Goal: Task Accomplishment & Management: Complete application form

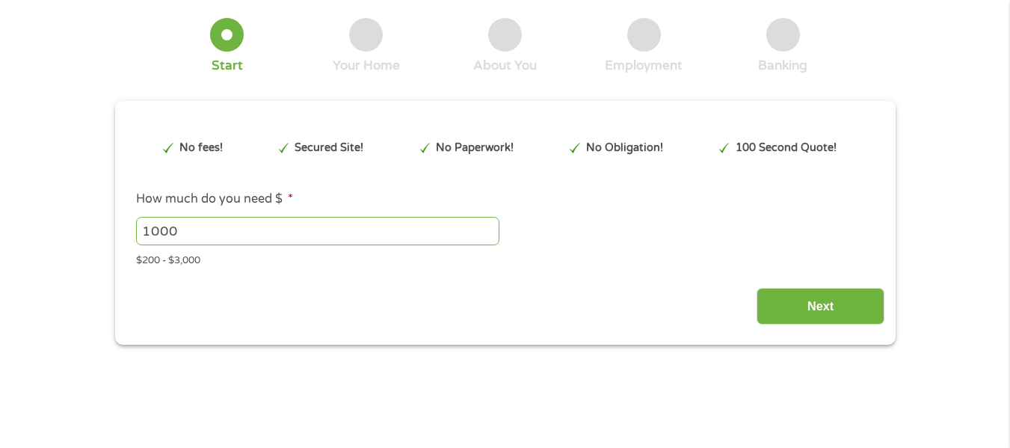
click at [341, 222] on input "1000" at bounding box center [317, 231] width 363 height 28
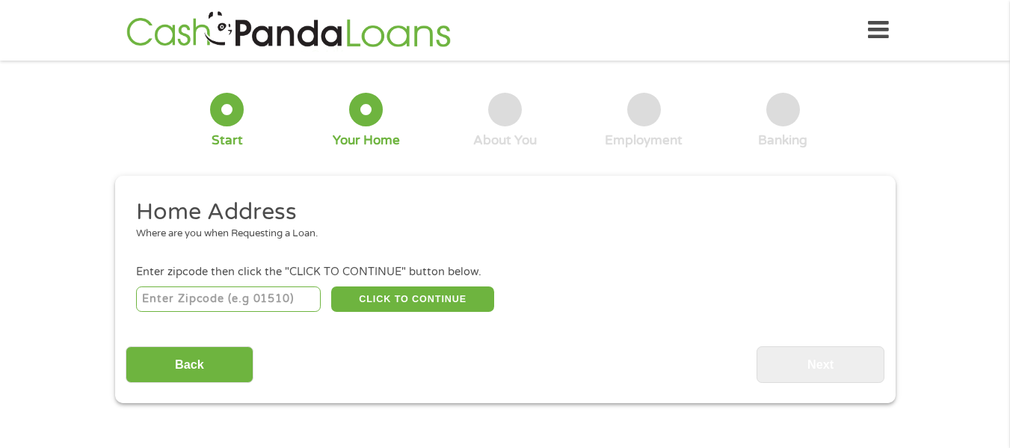
click at [263, 308] on input "number" at bounding box center [228, 298] width 185 height 25
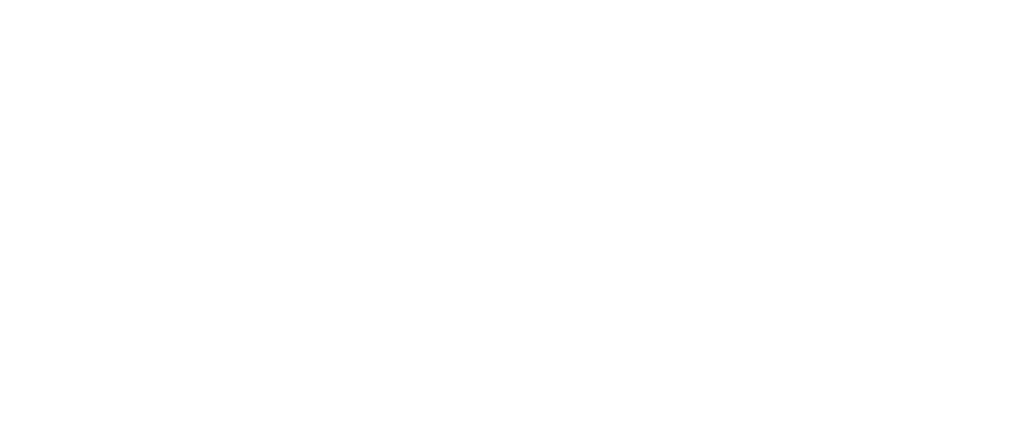
drag, startPoint x: 0, startPoint y: 0, endPoint x: 451, endPoint y: 295, distance: 538.8
click at [0, 0] on div "How much do you need $ 1000 $ 200 $ 3000 Get My Quote" at bounding box center [0, 0] width 0 height 0
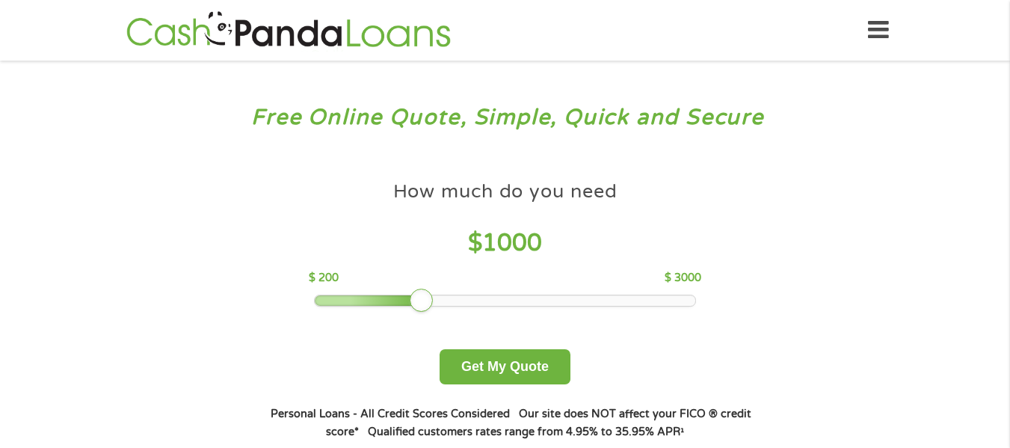
click at [451, 295] on div at bounding box center [505, 300] width 380 height 10
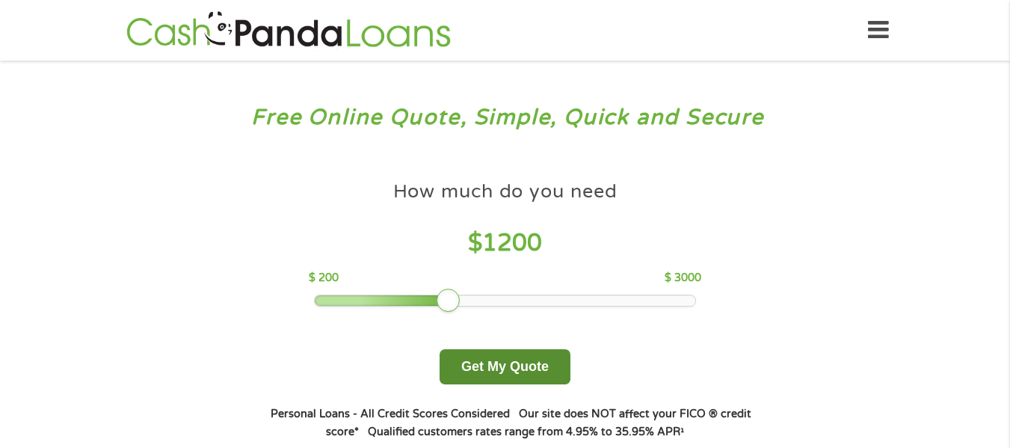
click at [482, 367] on button "Get My Quote" at bounding box center [505, 366] width 131 height 35
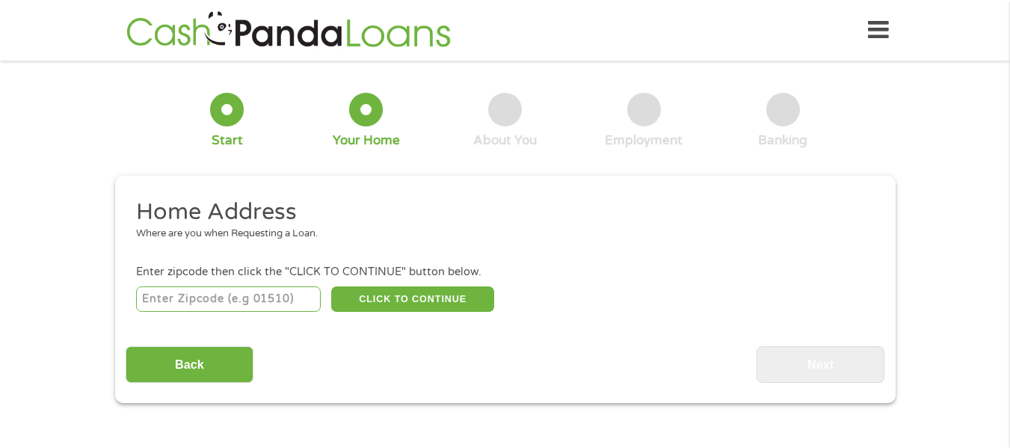
click at [274, 294] on input "number" at bounding box center [228, 298] width 185 height 25
type input "47978"
select select "Indiana"
click at [410, 283] on div "47978 CLICK TO CONTINUE Please recheck your Zipcode, it seems to be Incorrect" at bounding box center [504, 298] width 737 height 31
click at [409, 288] on button "CLICK TO CONTINUE" at bounding box center [412, 298] width 163 height 25
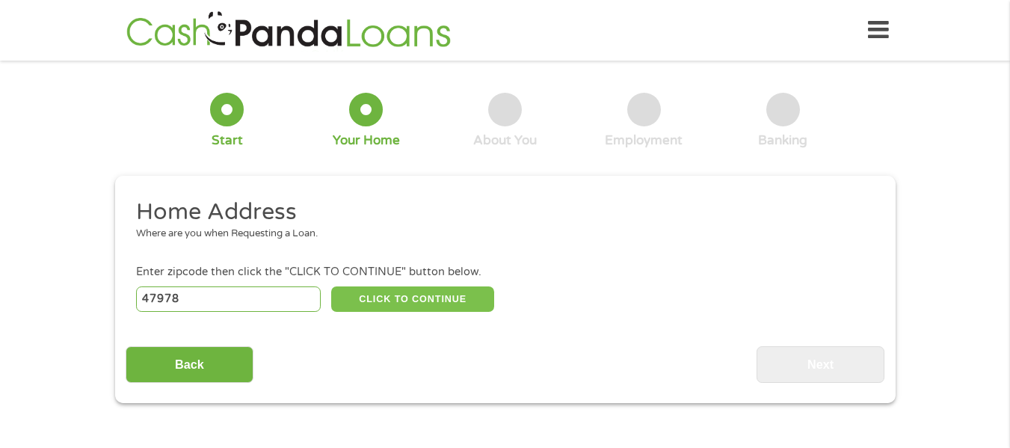
type input "47978"
type input "Rensselaer"
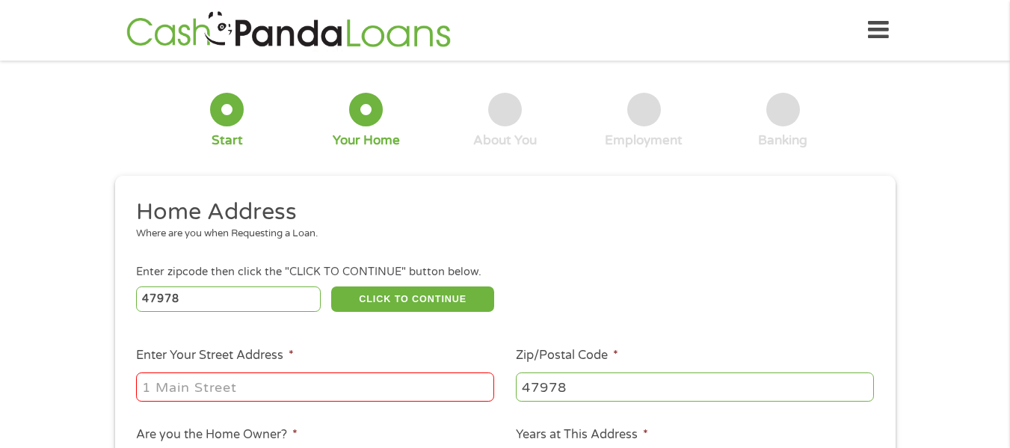
click at [426, 270] on div "Enter zipcode then click the "CLICK TO CONTINUE" button below." at bounding box center [504, 272] width 737 height 16
click at [233, 357] on label "Enter Your Street Address *" at bounding box center [215, 356] width 158 height 16
click at [233, 372] on input "Enter Your Street Address *" at bounding box center [315, 386] width 358 height 28
click at [226, 385] on input "Enter Your Street Address *" at bounding box center [315, 386] width 358 height 28
type input "4815 N 450 W"
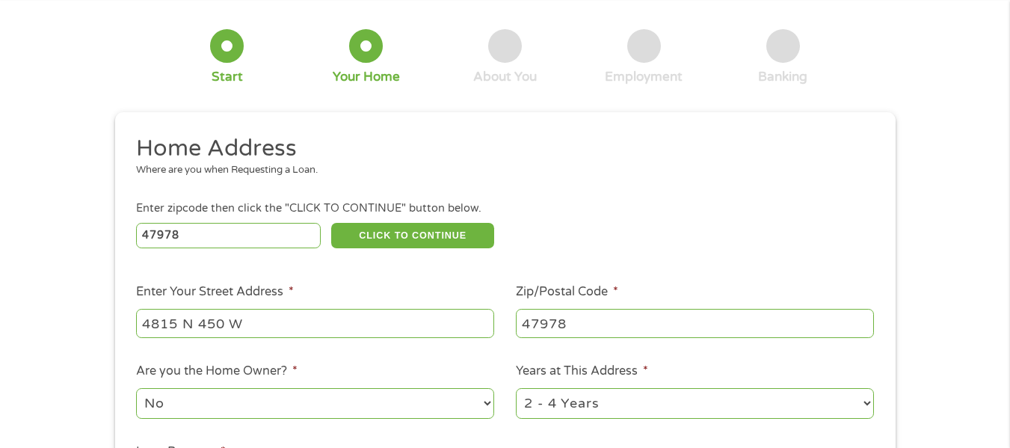
scroll to position [149, 0]
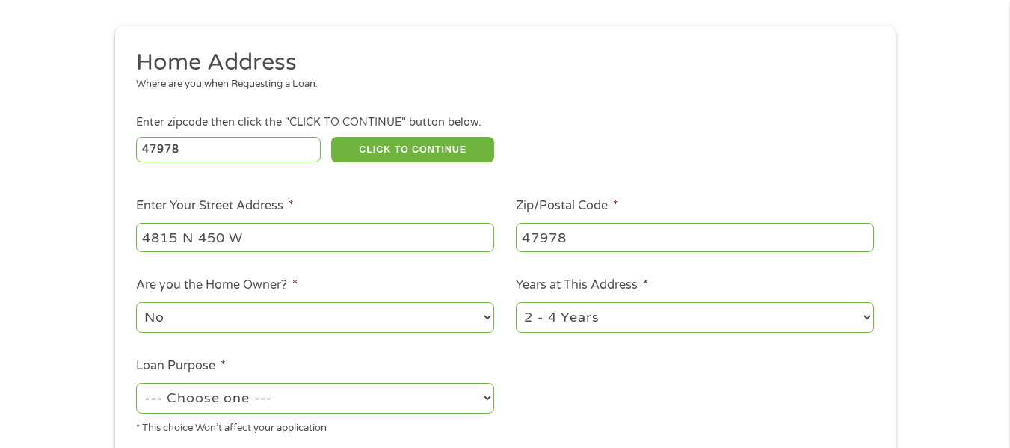
click at [312, 318] on select "No Yes" at bounding box center [315, 317] width 358 height 31
click at [291, 396] on select "--- Choose one --- Pay Bills Debt Consolidation Home Improvement Major Purchase…" at bounding box center [315, 398] width 358 height 31
click at [136, 383] on select "--- Choose one --- Pay Bills Debt Consolidation Home Improvement Major Purchase…" at bounding box center [315, 398] width 358 height 31
click at [210, 383] on select "--- Choose one --- Pay Bills Debt Consolidation Home Improvement Major Purchase…" at bounding box center [315, 398] width 358 height 31
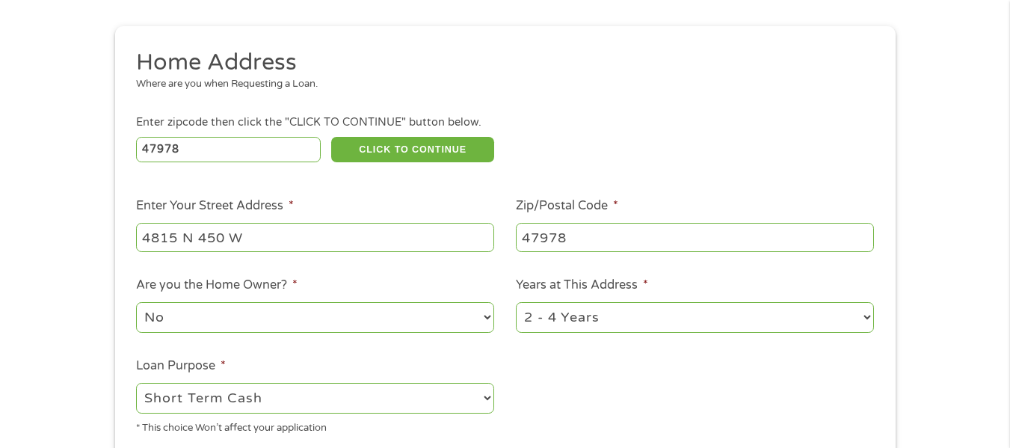
select select "paybills"
click at [136, 383] on select "--- Choose one --- Pay Bills Debt Consolidation Home Improvement Major Purchase…" at bounding box center [315, 398] width 358 height 31
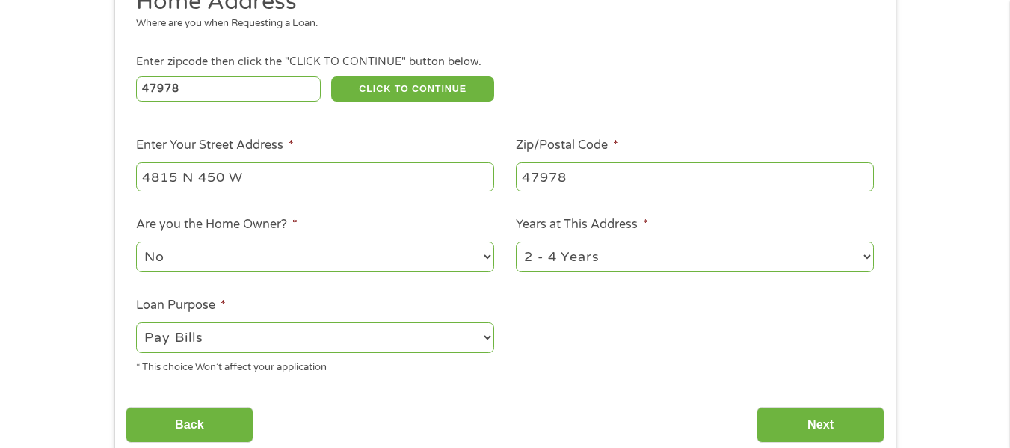
scroll to position [299, 0]
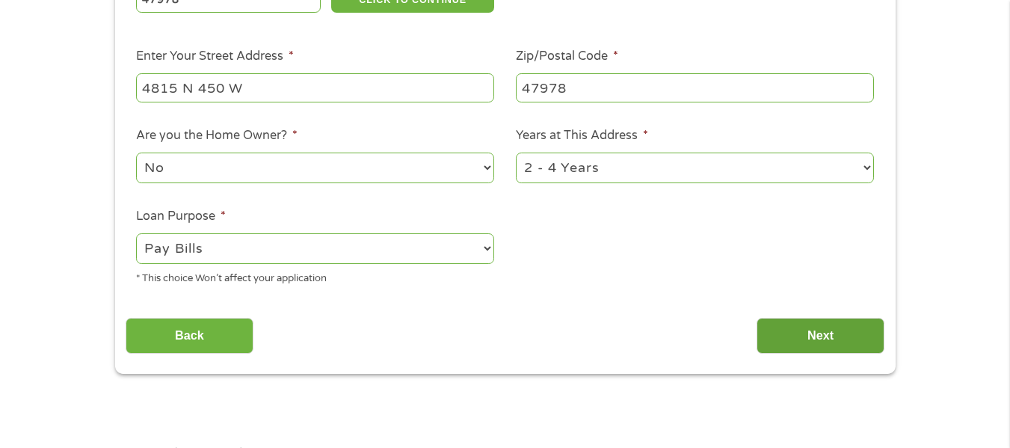
click at [780, 325] on input "Next" at bounding box center [820, 336] width 128 height 37
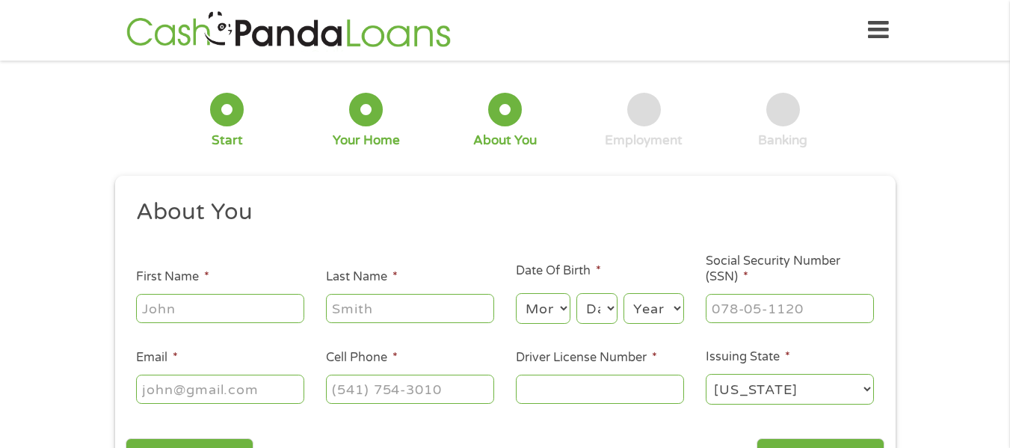
scroll to position [6, 6]
click at [233, 306] on input "First Name *" at bounding box center [220, 308] width 168 height 28
type input "Mandy"
type input "Clark"
type input "mandy.lynn2017@hotmail.com"
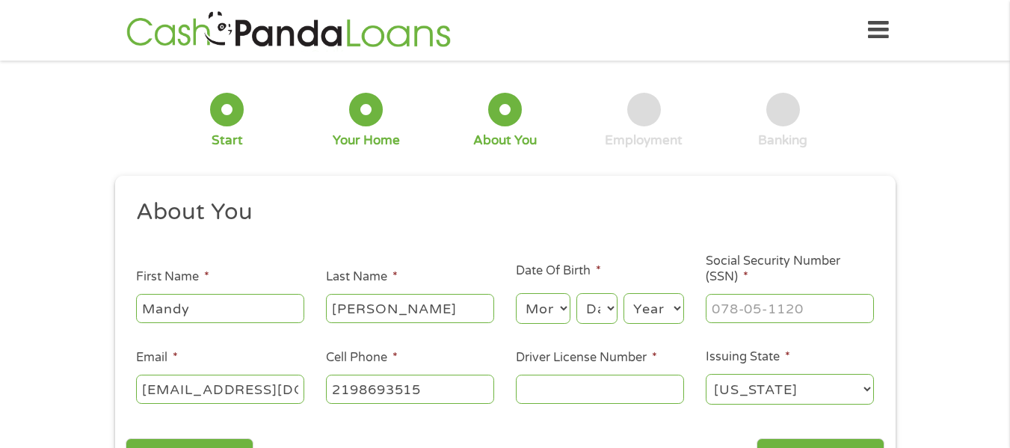
type input "(219) 869-3515"
click at [552, 304] on select "Month 1 2 3 4 5 6 7 8 9 10 11 12" at bounding box center [543, 308] width 55 height 31
select select "4"
click at [516, 293] on select "Month 1 2 3 4 5 6 7 8 9 10 11 12" at bounding box center [543, 308] width 55 height 31
click at [611, 309] on select "Day 1 2 3 4 5 6 7 8 9 10 11 12 13 14 15 16 17 18 19 20 21 22 23 24 25 26 27 28 …" at bounding box center [596, 308] width 40 height 31
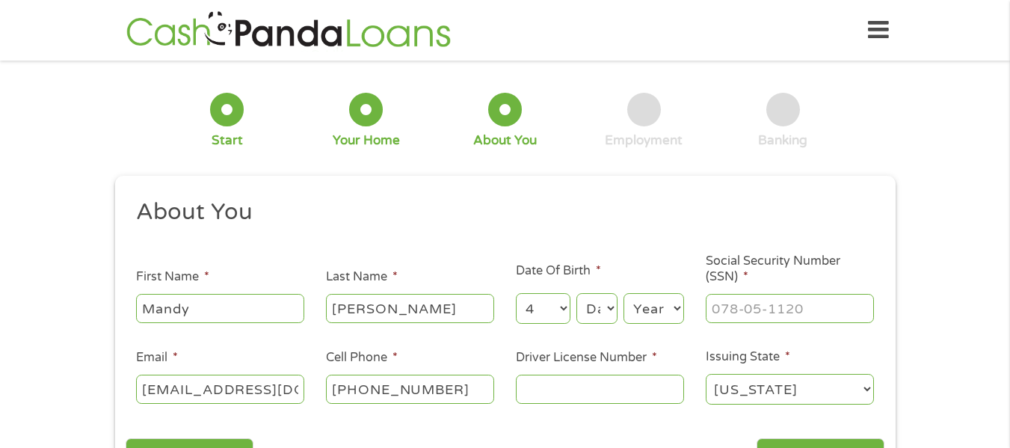
select select "20"
click at [576, 293] on select "Day 1 2 3 4 5 6 7 8 9 10 11 12 13 14 15 16 17 18 19 20 21 22 23 24 25 26 27 28 …" at bounding box center [596, 308] width 40 height 31
click at [653, 320] on select "Year 2007 2006 2005 2004 2003 2002 2001 2000 1999 1998 1997 1996 1995 1994 1993…" at bounding box center [653, 308] width 61 height 31
select select "1989"
click at [623, 293] on select "Year 2007 2006 2005 2004 2003 2002 2001 2000 1999 1998 1997 1996 1995 1994 1993…" at bounding box center [653, 308] width 61 height 31
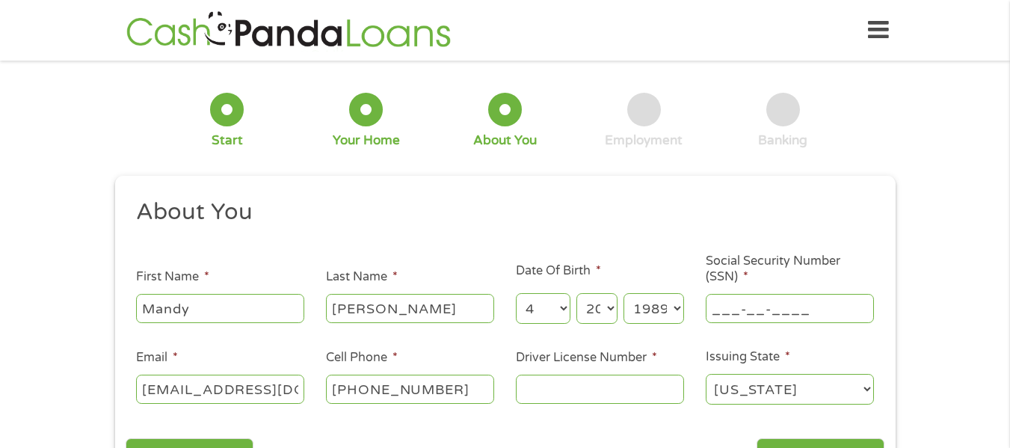
click at [771, 306] on input "___-__-____" at bounding box center [790, 308] width 168 height 28
type input "311-06-7069"
click at [579, 381] on input "Driver License Number *" at bounding box center [600, 388] width 168 height 28
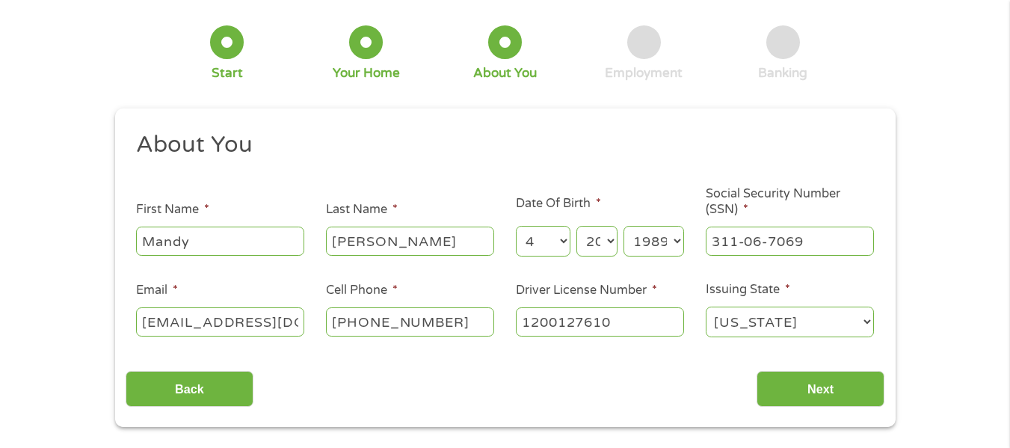
scroll to position [224, 0]
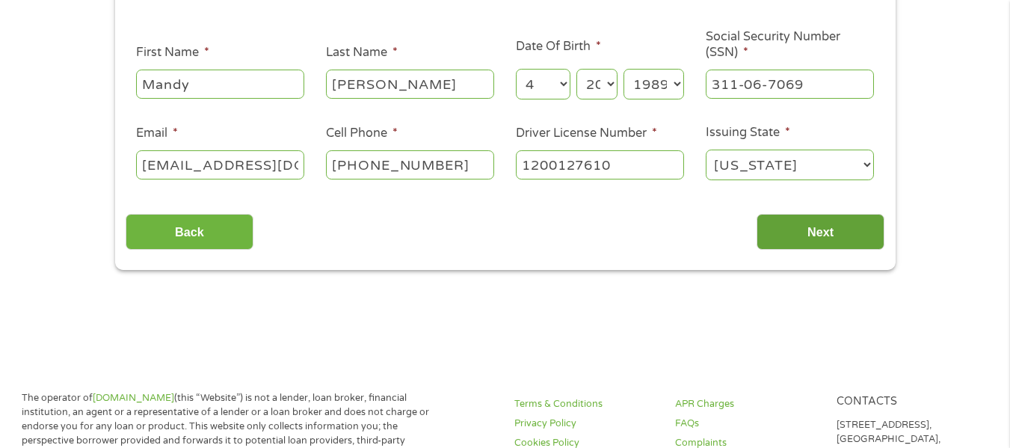
type input "1200127610"
click at [826, 229] on input "Next" at bounding box center [820, 232] width 128 height 37
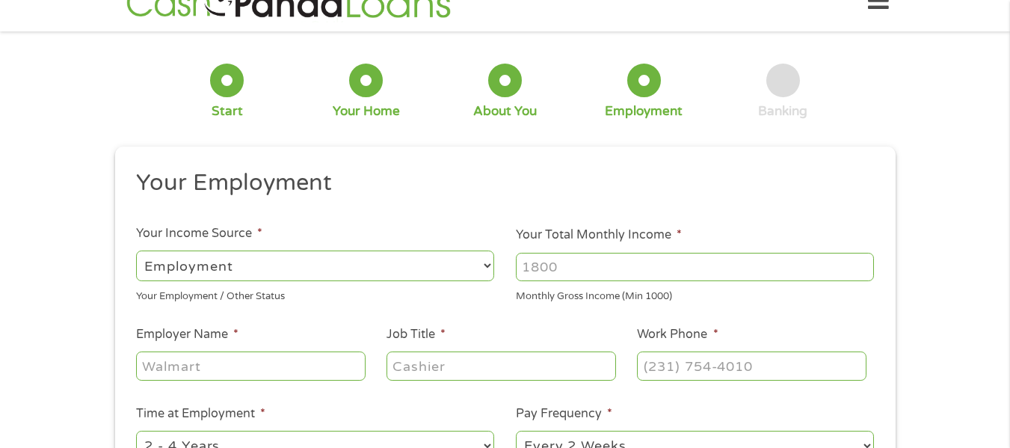
scroll to position [0, 0]
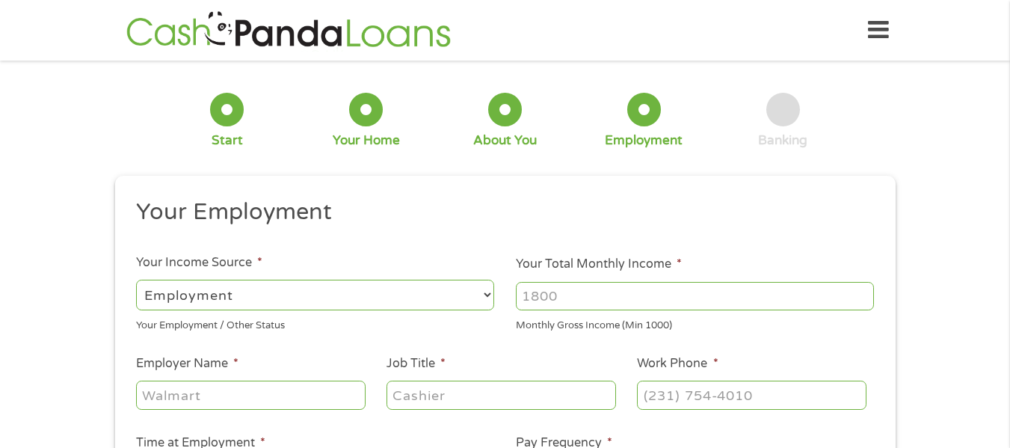
click at [613, 275] on li "Your Total Monthly Income * Monthly Gross Income (Min 1000)" at bounding box center [695, 294] width 380 height 78
click at [612, 289] on input "Your Total Monthly Income *" at bounding box center [695, 296] width 358 height 28
type input "4500"
click at [205, 401] on input "Employer Name *" at bounding box center [250, 394] width 229 height 28
type input "State of Indiana"
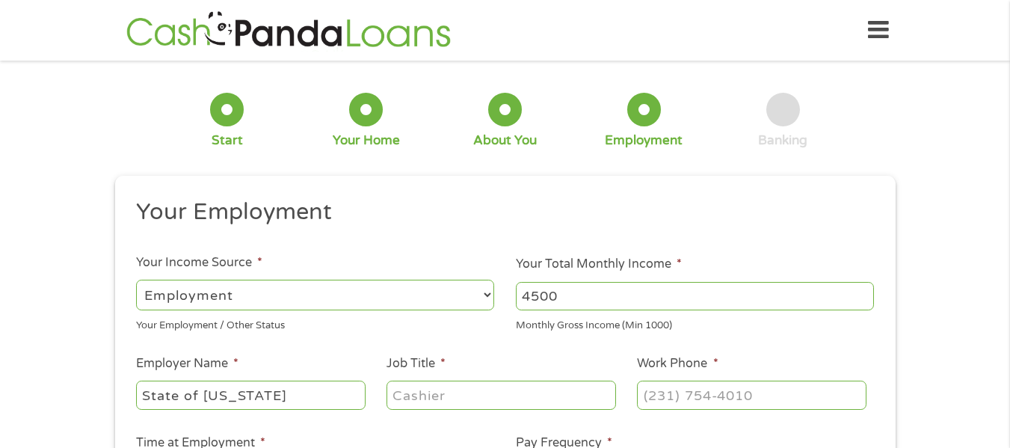
drag, startPoint x: 607, startPoint y: 310, endPoint x: 334, endPoint y: 292, distance: 273.5
click at [334, 292] on ul "Your Employment Your Income Source * --- Choose one --- Employment Self Employe…" at bounding box center [505, 390] width 759 height 387
type input "3636"
click at [435, 405] on input "Job Title *" at bounding box center [500, 394] width 229 height 28
type input "legal assistant"
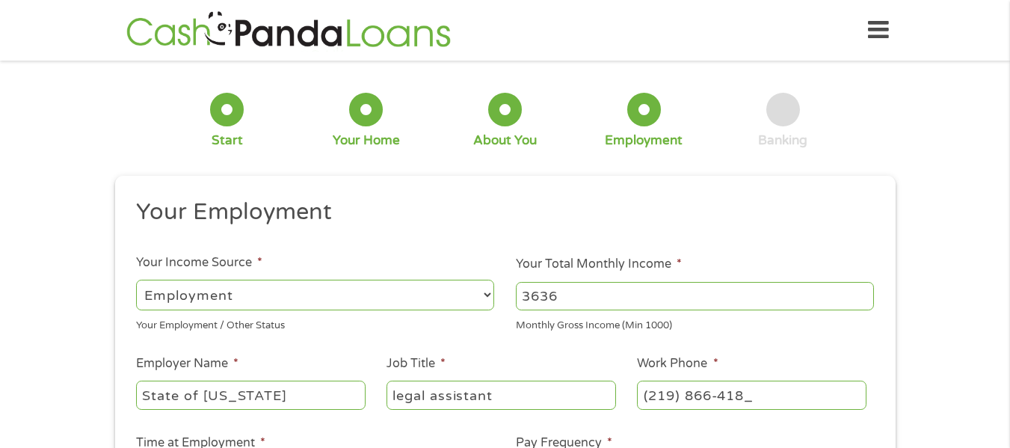
type input "(219) 866-4186"
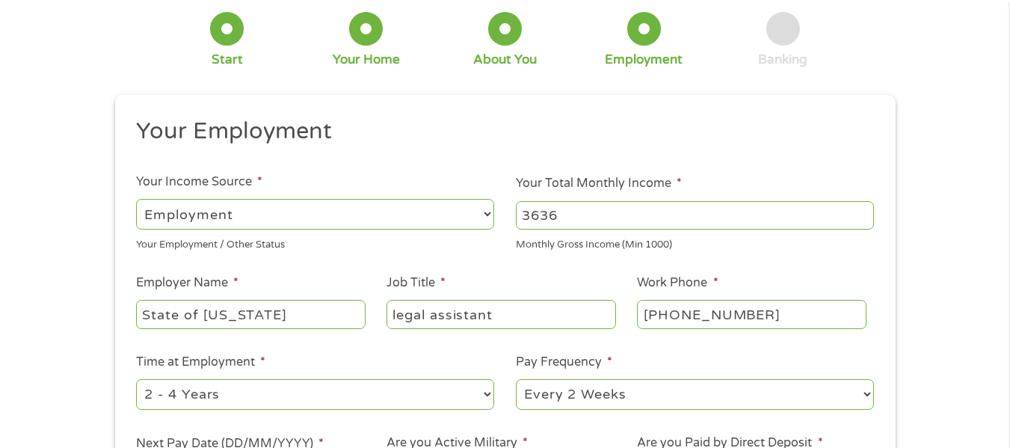
scroll to position [149, 0]
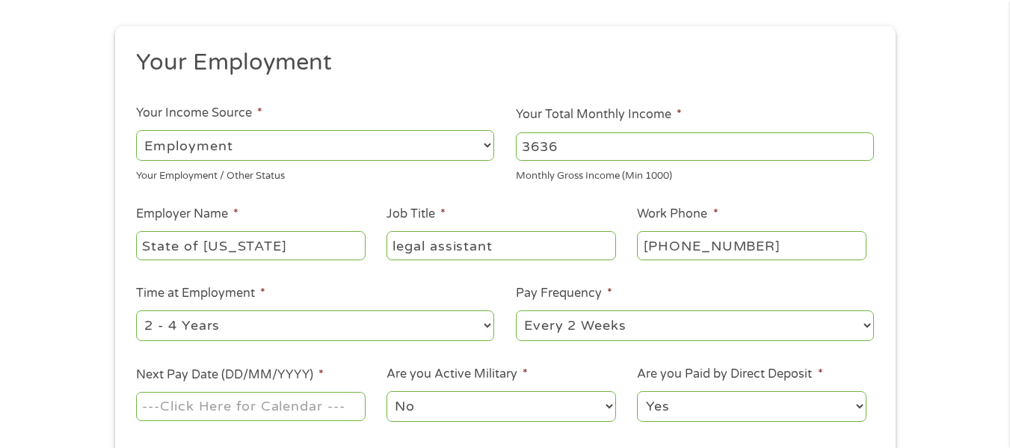
click at [284, 341] on div "--- Choose one --- 1 Year or less 1 - 2 Years 2 - 4 Years Over 4 Years" at bounding box center [315, 326] width 358 height 36
select select "60months"
click at [136, 310] on select "--- Choose one --- 1 Year or less 1 - 2 Years 2 - 4 Years Over 4 Years" at bounding box center [315, 325] width 358 height 31
click at [300, 407] on input "Next Pay Date (DD/MM/YYYY) *" at bounding box center [250, 406] width 229 height 28
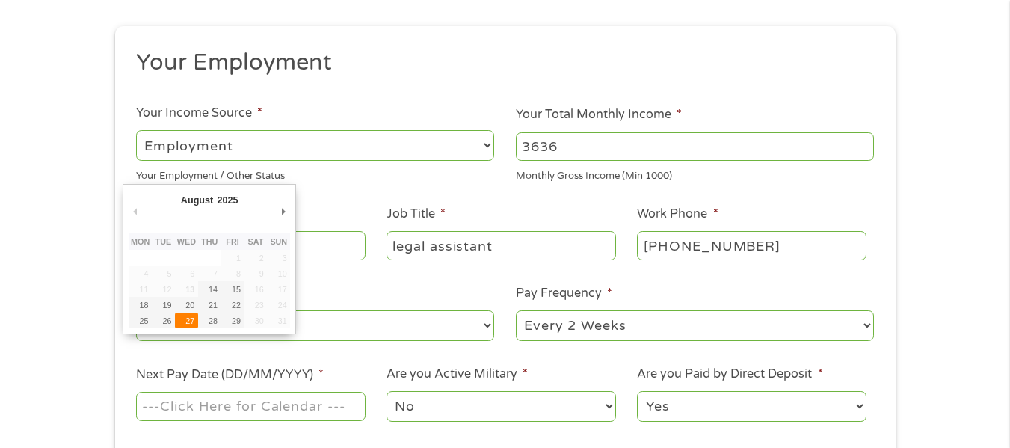
type input "27/08/2025"
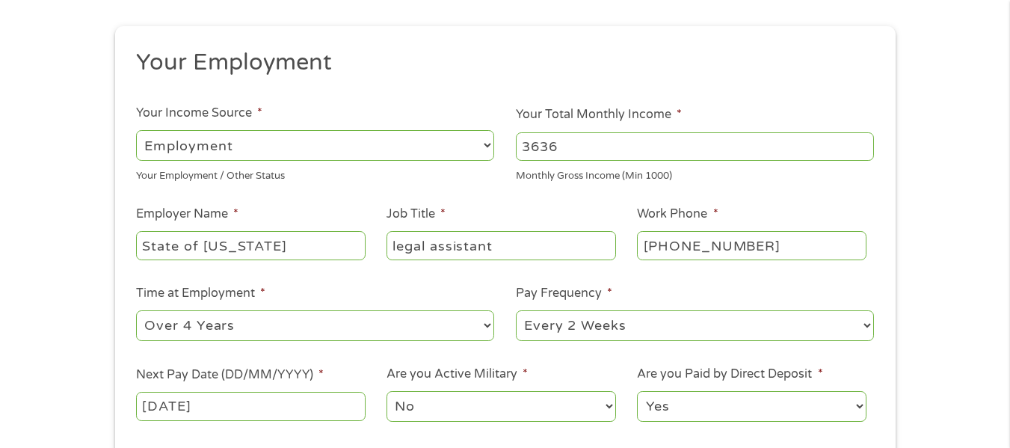
click at [414, 416] on select "No Yes" at bounding box center [500, 406] width 229 height 31
click at [712, 371] on label "Are you Paid by Direct Deposit *" at bounding box center [729, 374] width 185 height 16
click at [712, 391] on select "Yes No" at bounding box center [751, 406] width 229 height 31
click at [712, 400] on select "Yes No" at bounding box center [751, 406] width 229 height 31
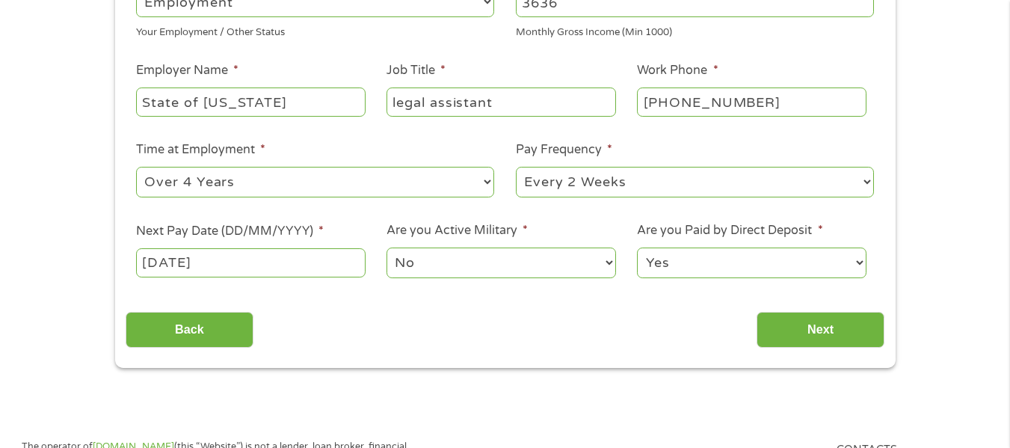
scroll to position [299, 0]
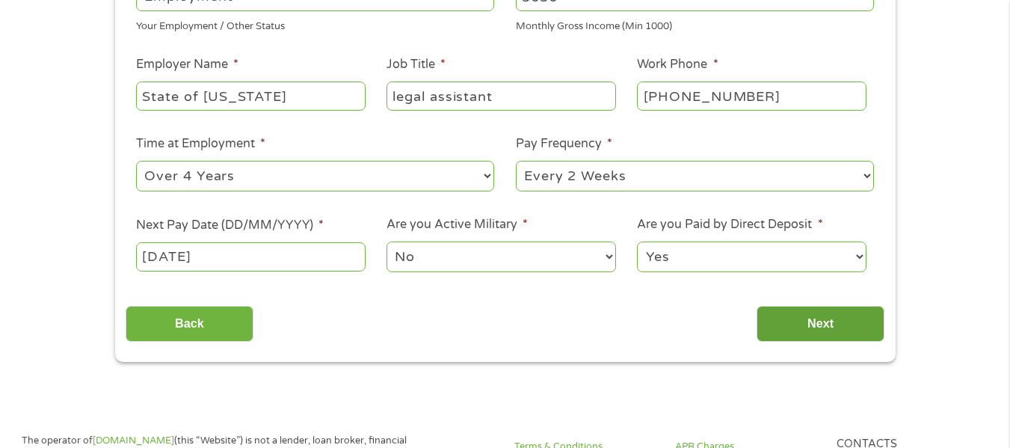
click at [831, 335] on input "Next" at bounding box center [820, 324] width 128 height 37
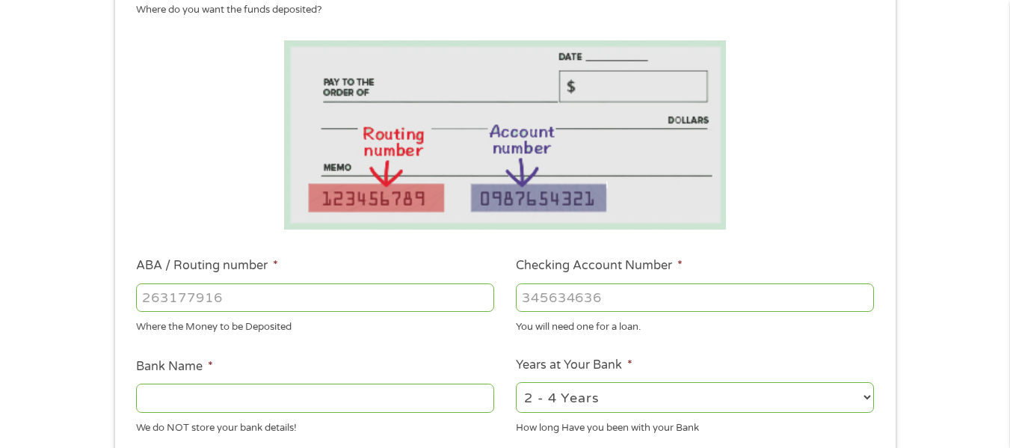
scroll to position [224, 0]
click at [278, 300] on input "ABA / Routing number *" at bounding box center [315, 297] width 358 height 28
type input "0"
type input "071921891"
type input "PNC BANK NA"
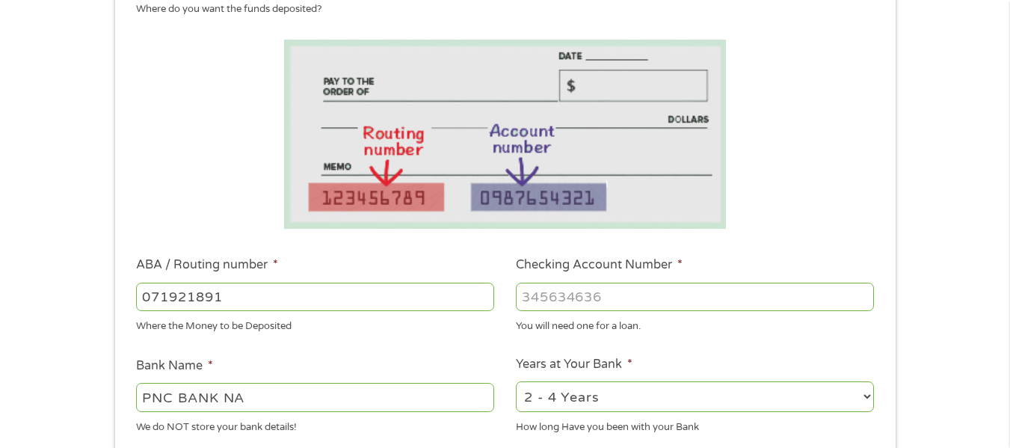
type input "071921891"
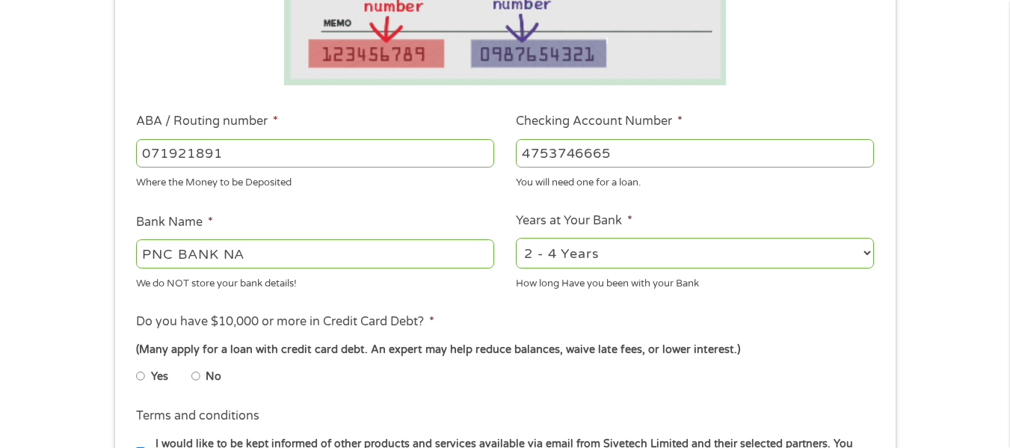
scroll to position [374, 0]
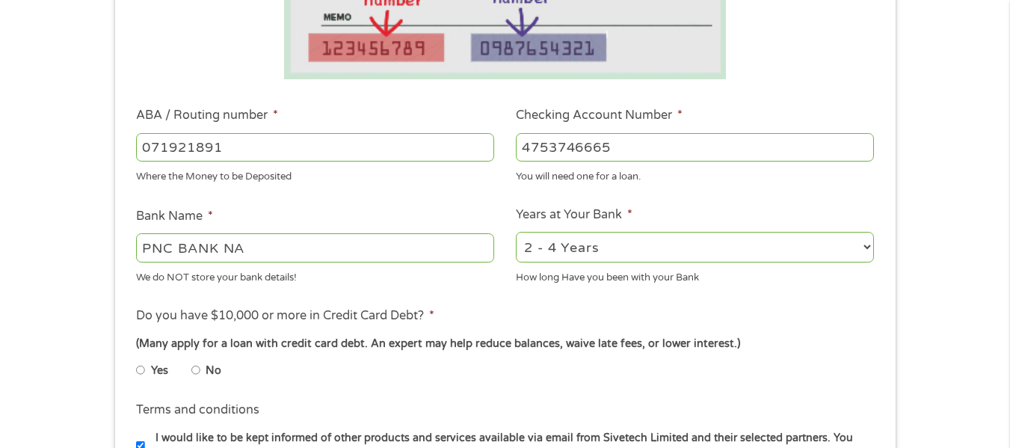
type input "4753746665"
click at [197, 371] on input "No" at bounding box center [195, 370] width 9 height 24
radio input "true"
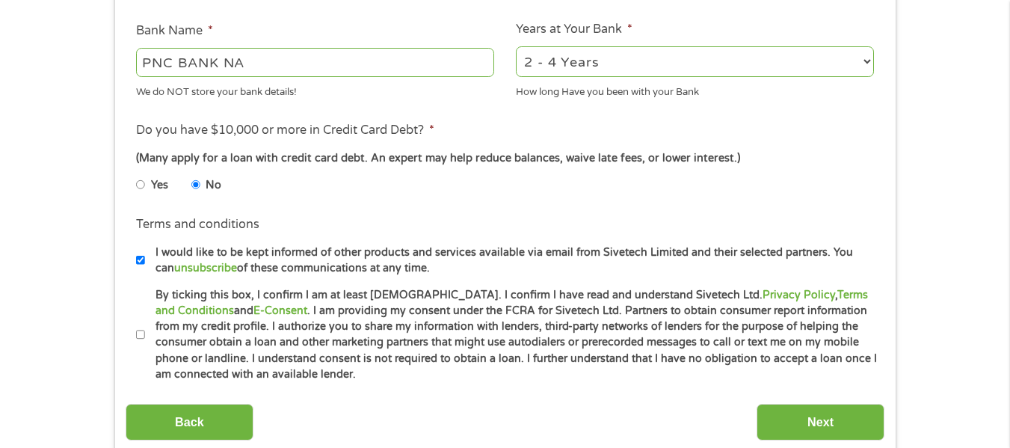
scroll to position [598, 0]
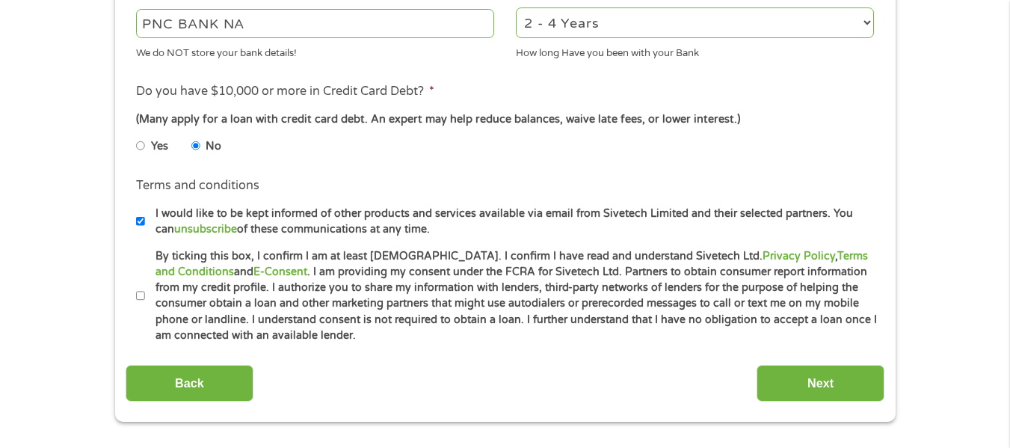
click at [146, 221] on label "I would like to be kept informed of other products and services available via e…" at bounding box center [511, 222] width 733 height 32
click at [145, 221] on input "I would like to be kept informed of other products and services available via e…" at bounding box center [140, 221] width 9 height 24
checkbox input "false"
click at [138, 300] on input "By ticking this box, I confirm I am at least 18 years old. I confirm I have rea…" at bounding box center [140, 296] width 9 height 24
checkbox input "true"
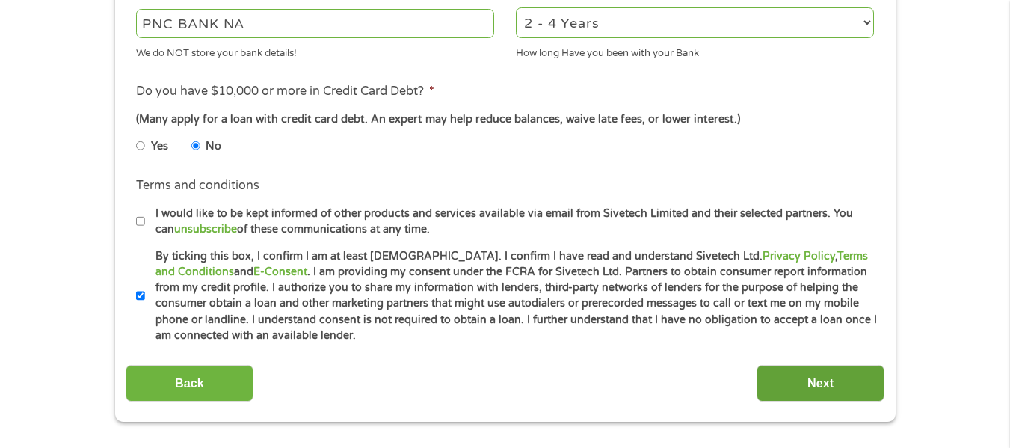
click at [813, 386] on input "Next" at bounding box center [820, 383] width 128 height 37
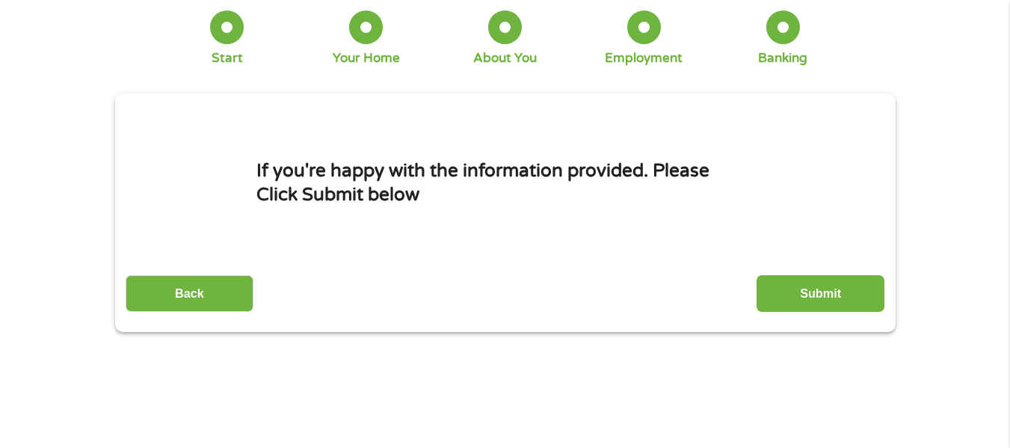
scroll to position [0, 0]
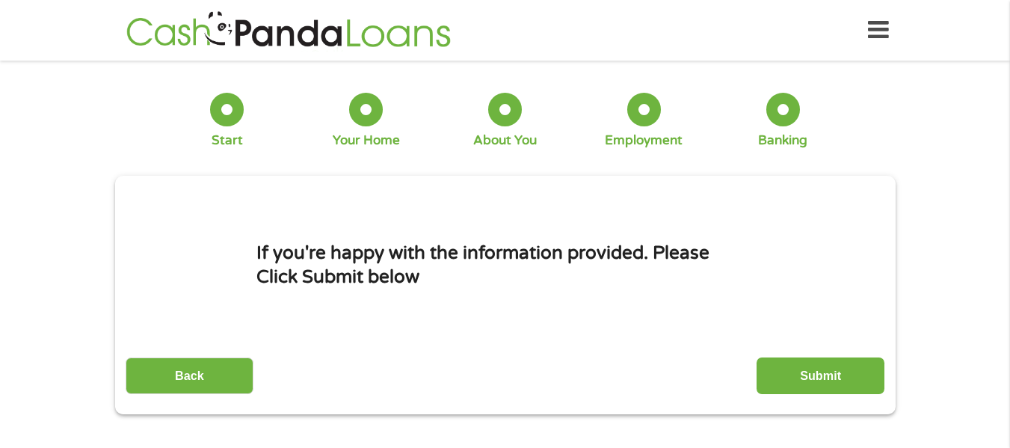
click at [818, 385] on input "Submit" at bounding box center [820, 375] width 128 height 37
